Goal: Task Accomplishment & Management: Manage account settings

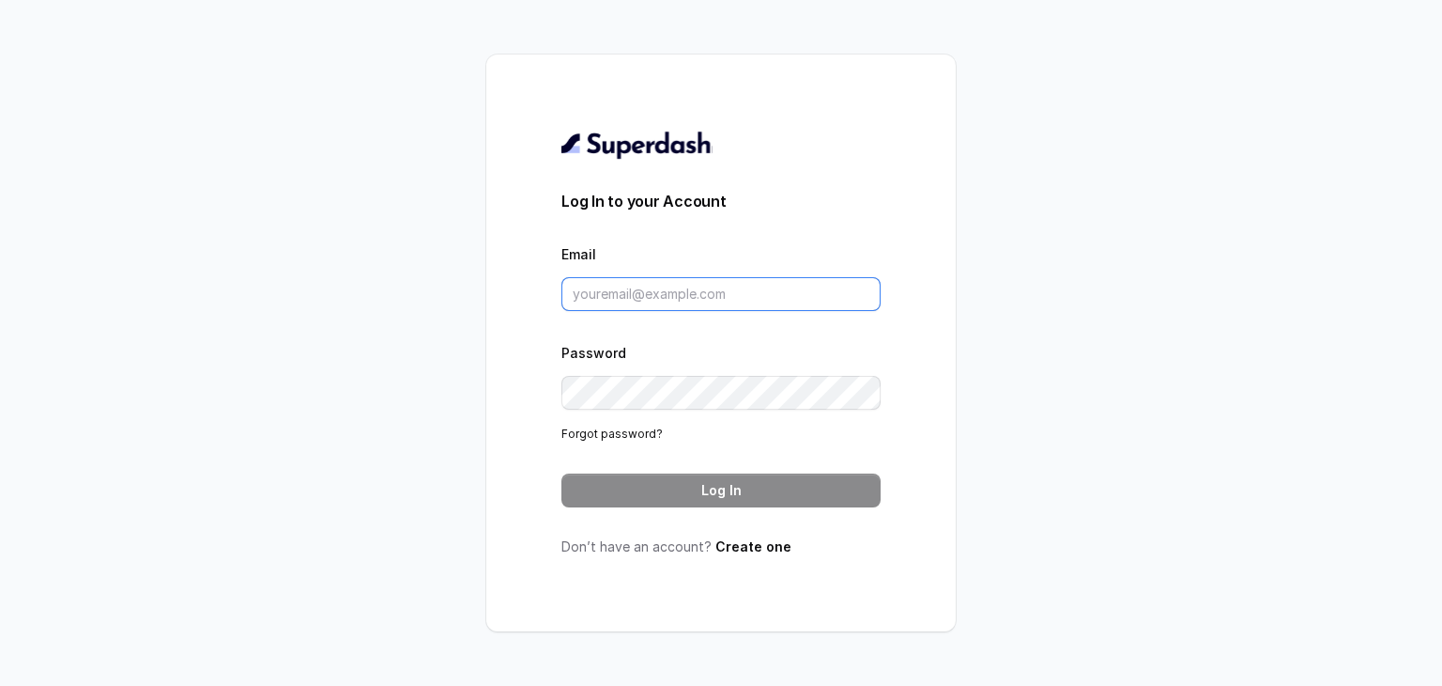
click at [614, 299] on input "Email" at bounding box center [721, 294] width 319 height 34
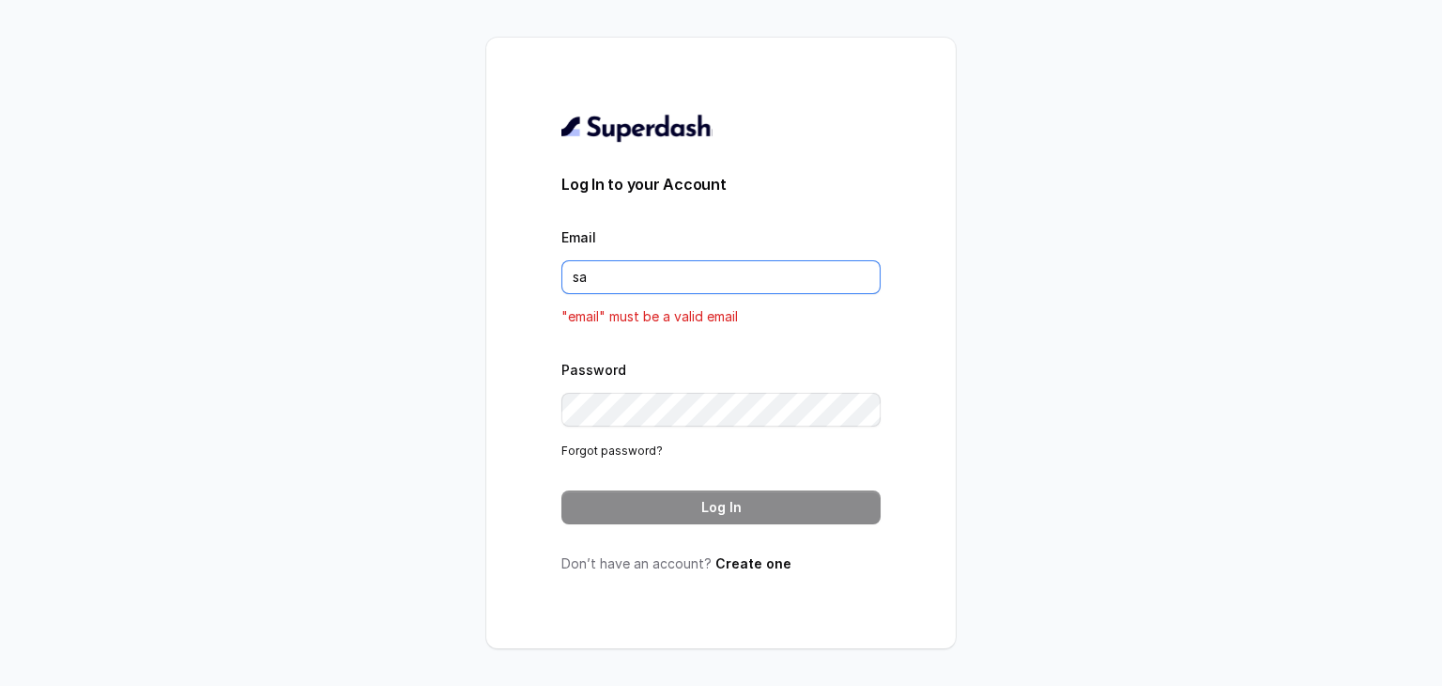
type input "s"
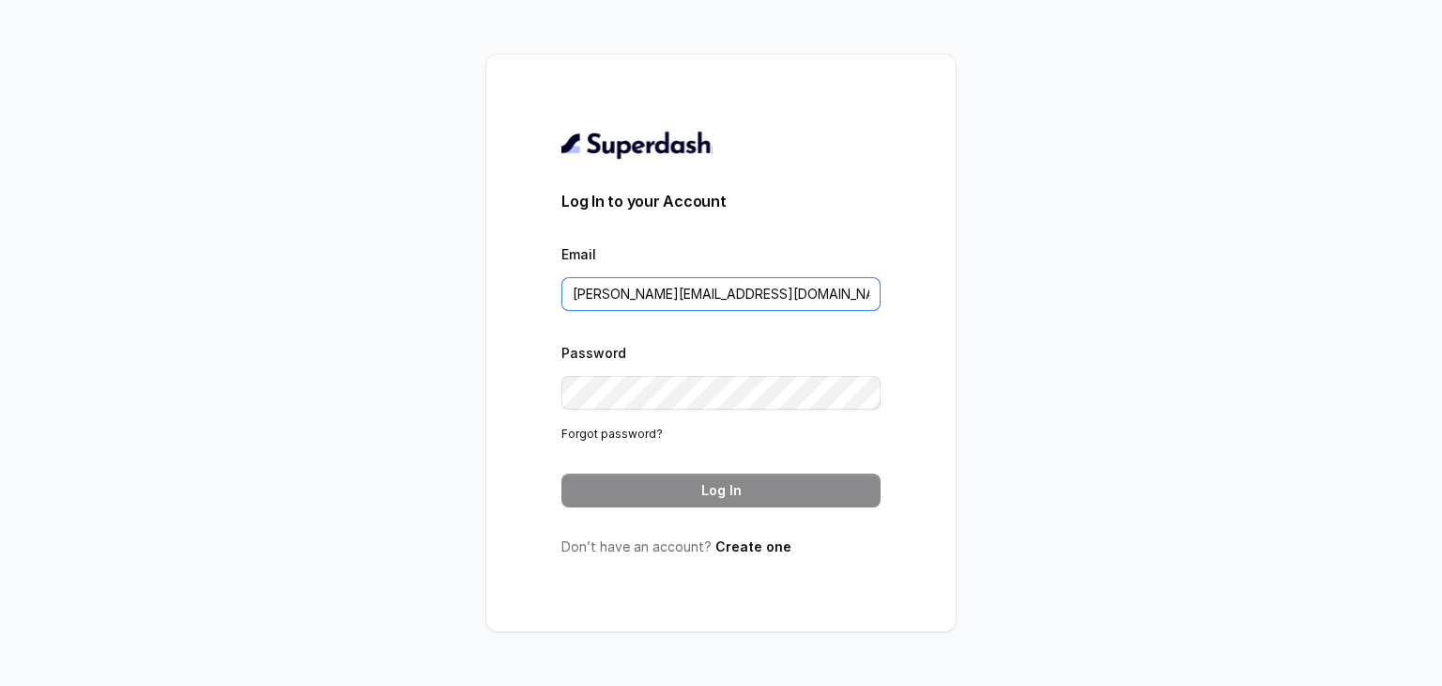
type input "[PERSON_NAME][EMAIL_ADDRESS][DOMAIN_NAME]"
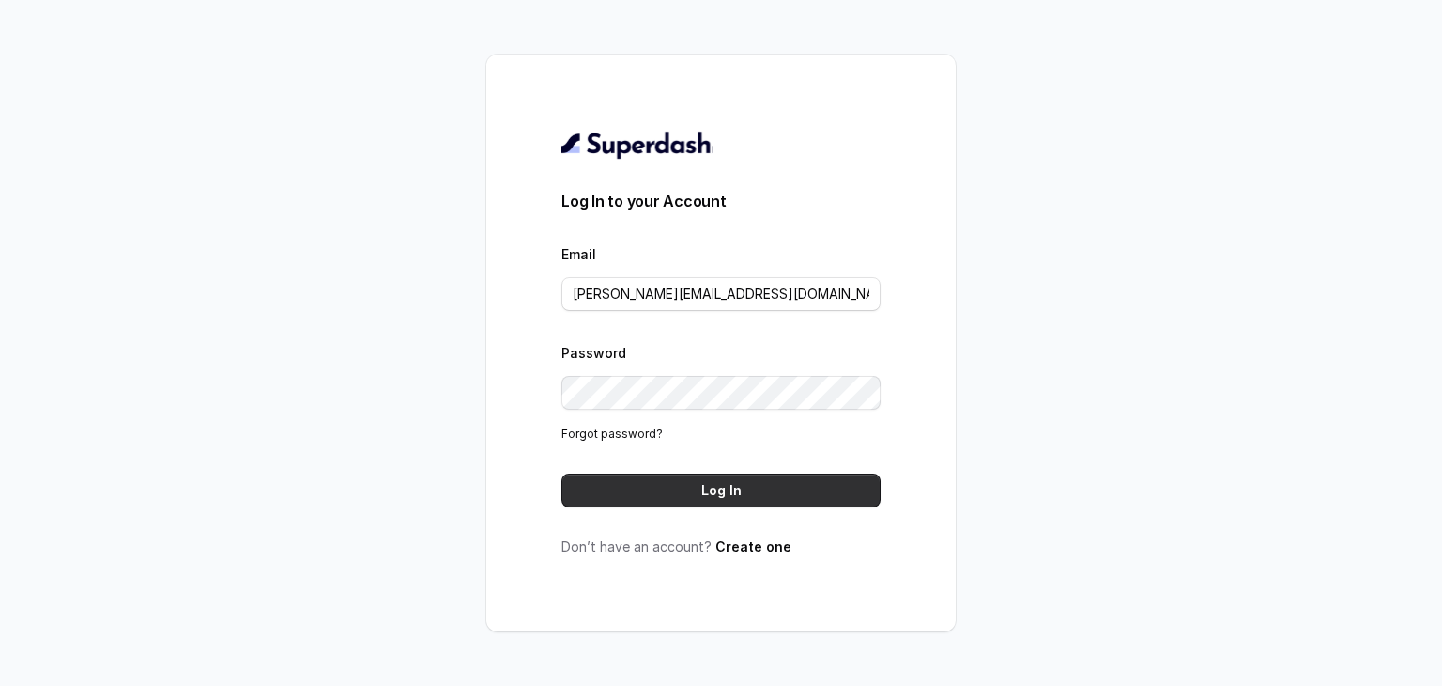
click at [709, 487] on button "Log In" at bounding box center [721, 490] width 319 height 34
